Goal: Find specific page/section: Find specific page/section

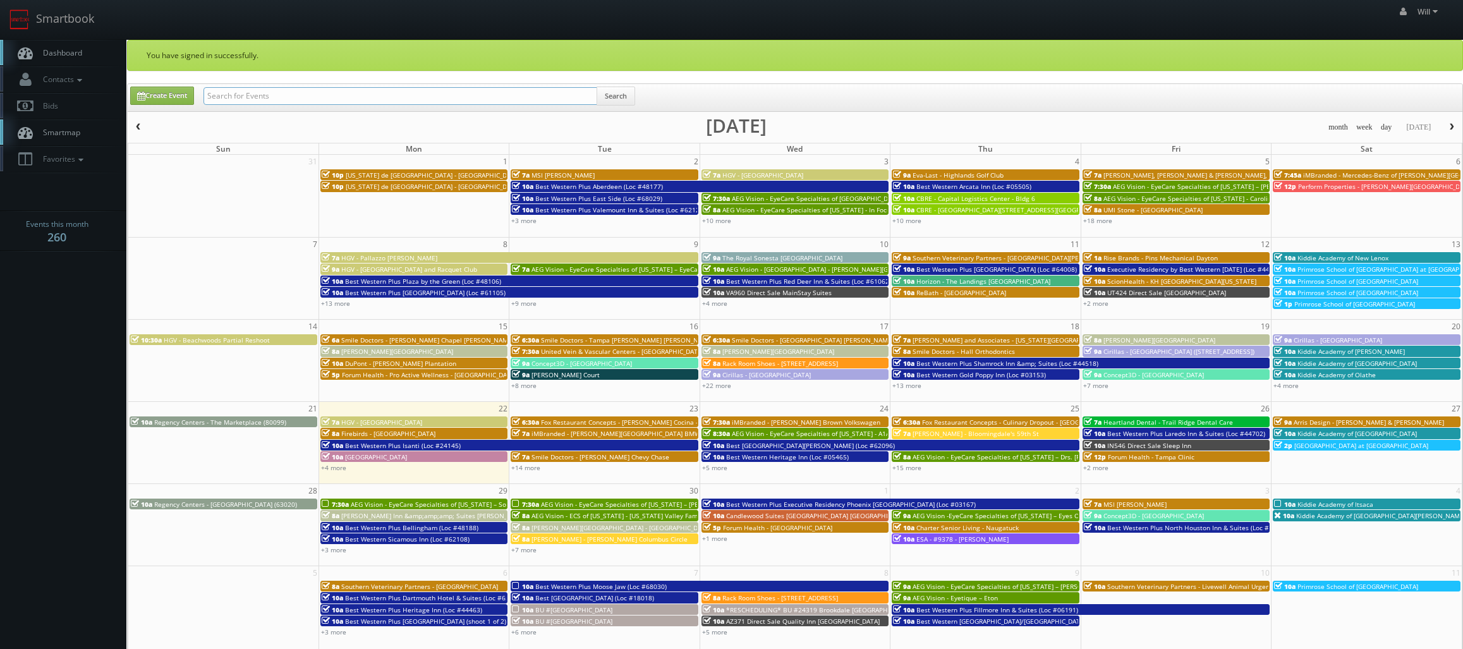
click at [322, 102] on input "text" at bounding box center [400, 96] width 394 height 18
paste input "([DATE]) [GEOGRAPHIC_DATA] [GEOGRAPHIC_DATA]"
drag, startPoint x: 248, startPoint y: 92, endPoint x: 63, endPoint y: 54, distance: 189.0
click at [63, 54] on body "Smartbook Toggle Side Navigation Toggle Top Navigation Will Will Profile Logout…" at bounding box center [731, 455] width 1463 height 911
type input "Hampton Inn Broken Arrow"
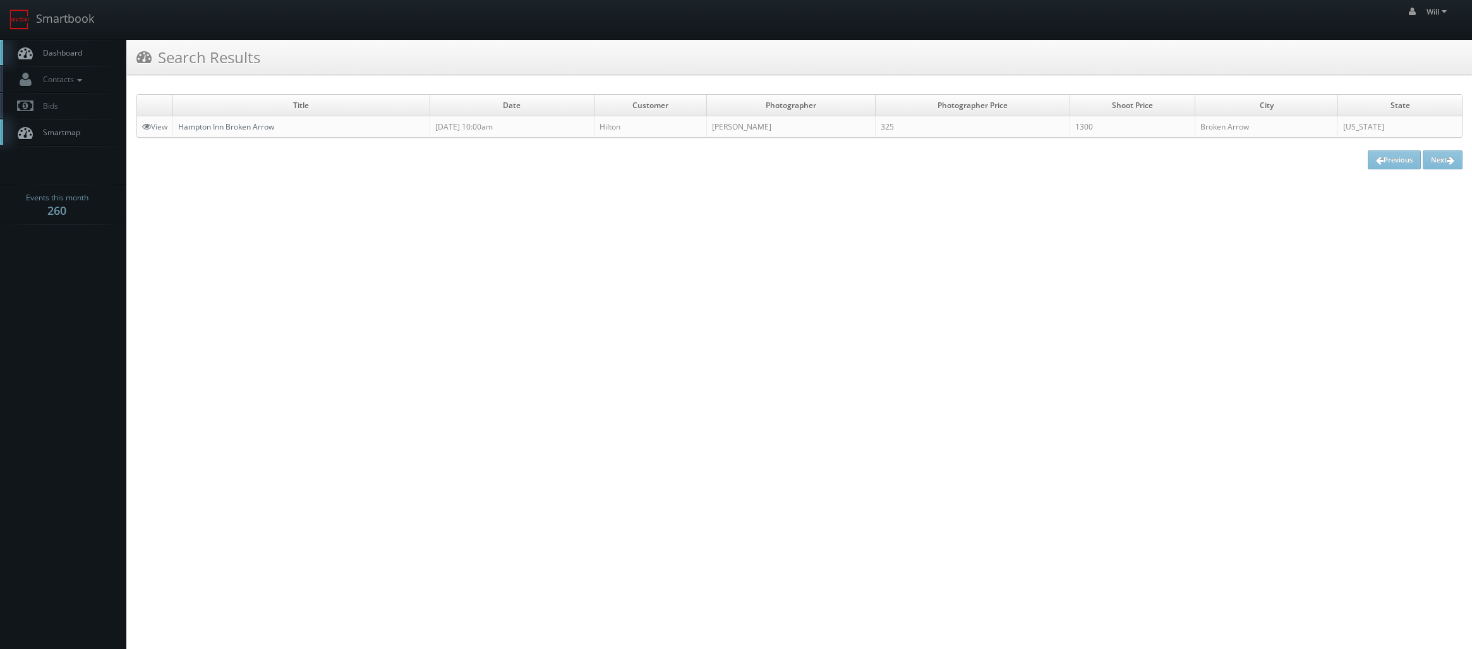
click at [235, 128] on link "Hampton Inn Broken Arrow" at bounding box center [226, 126] width 96 height 11
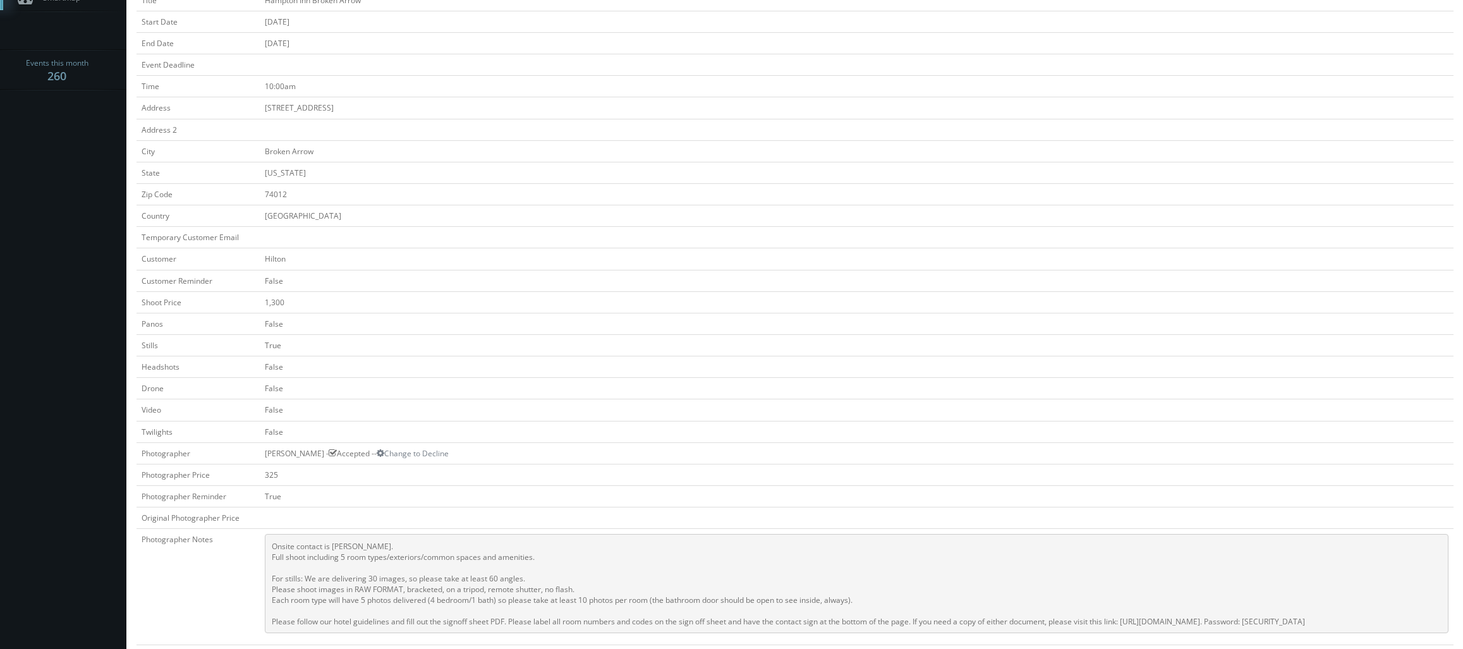
scroll to position [379, 0]
